Goal: Task Accomplishment & Management: Manage account settings

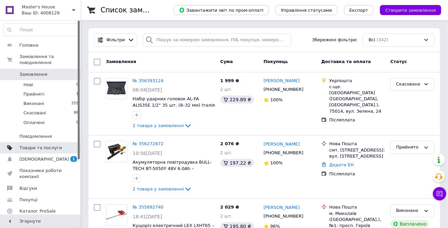
click at [57, 145] on span "Товари та послуги" at bounding box center [40, 148] width 43 height 6
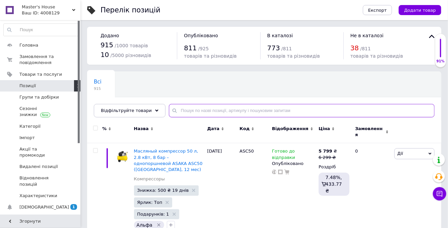
click at [196, 111] on input "text" at bounding box center [302, 110] width 266 height 13
paste input "Р01-001"
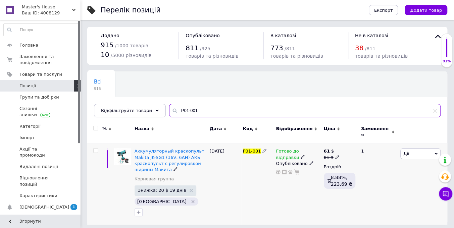
type input "Р01-001"
click at [336, 155] on use at bounding box center [337, 157] width 4 height 4
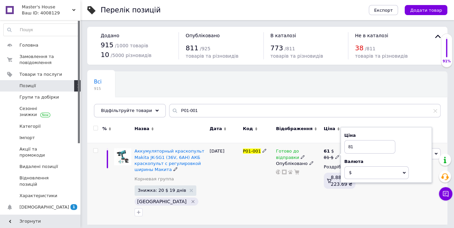
click at [353, 140] on input "81" at bounding box center [369, 146] width 51 height 13
type input "95"
click at [299, 184] on div "Готово до відправки Опубліковано" at bounding box center [298, 183] width 48 height 81
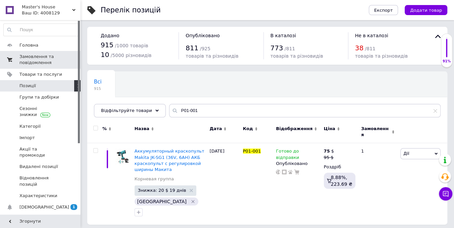
click at [36, 57] on span "Замовлення та повідомлення" at bounding box center [40, 60] width 43 height 12
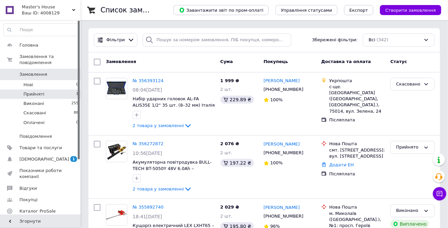
click at [68, 90] on li "Прийняті 1" at bounding box center [41, 94] width 82 height 9
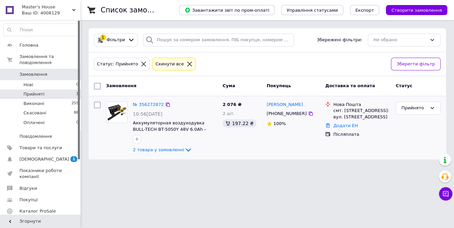
click at [279, 114] on div "[PHONE_NUMBER]" at bounding box center [286, 113] width 43 height 9
copy div "380964465365"
click at [342, 126] on link "Додати ЕН" at bounding box center [345, 125] width 24 height 5
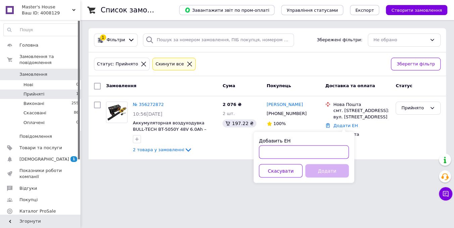
click at [290, 154] on input "Добавить ЕН" at bounding box center [304, 151] width 90 height 13
paste input "20451222547434"
type input "20451222547434"
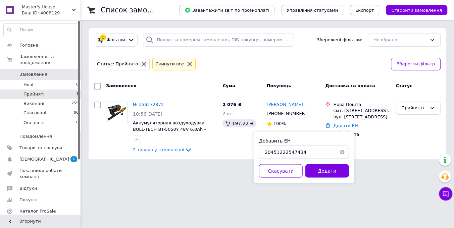
click at [325, 168] on button "Додати" at bounding box center [327, 170] width 44 height 13
